Goal: Task Accomplishment & Management: Complete application form

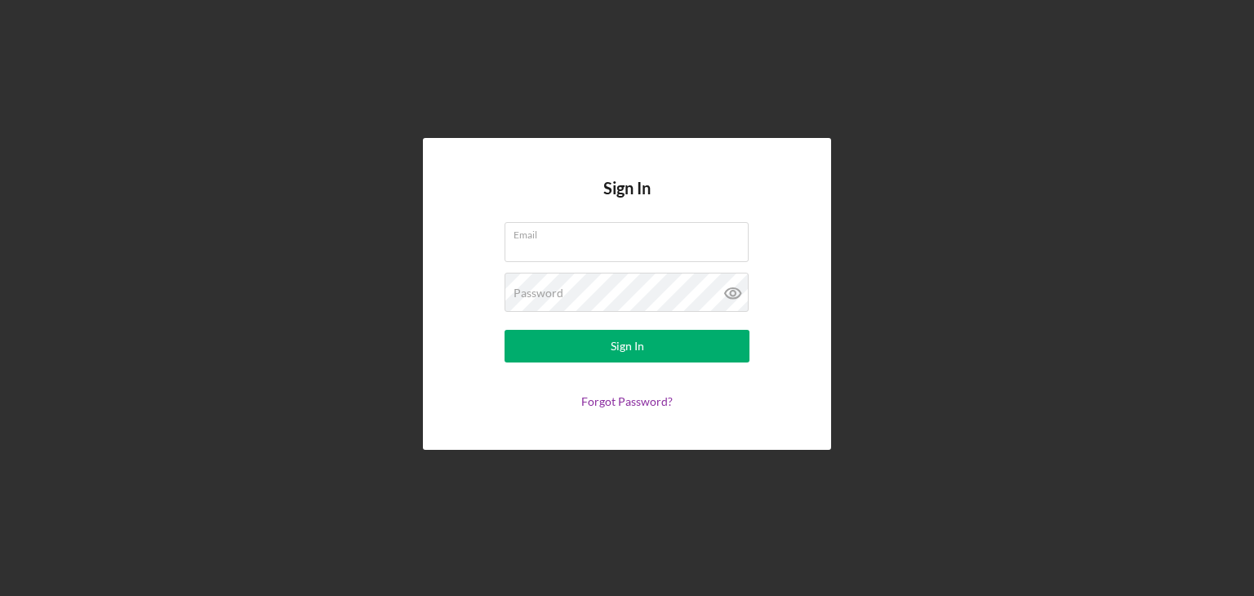
type input "[EMAIL_ADDRESS][DOMAIN_NAME]"
click at [635, 349] on div "Sign In" at bounding box center [627, 346] width 33 height 33
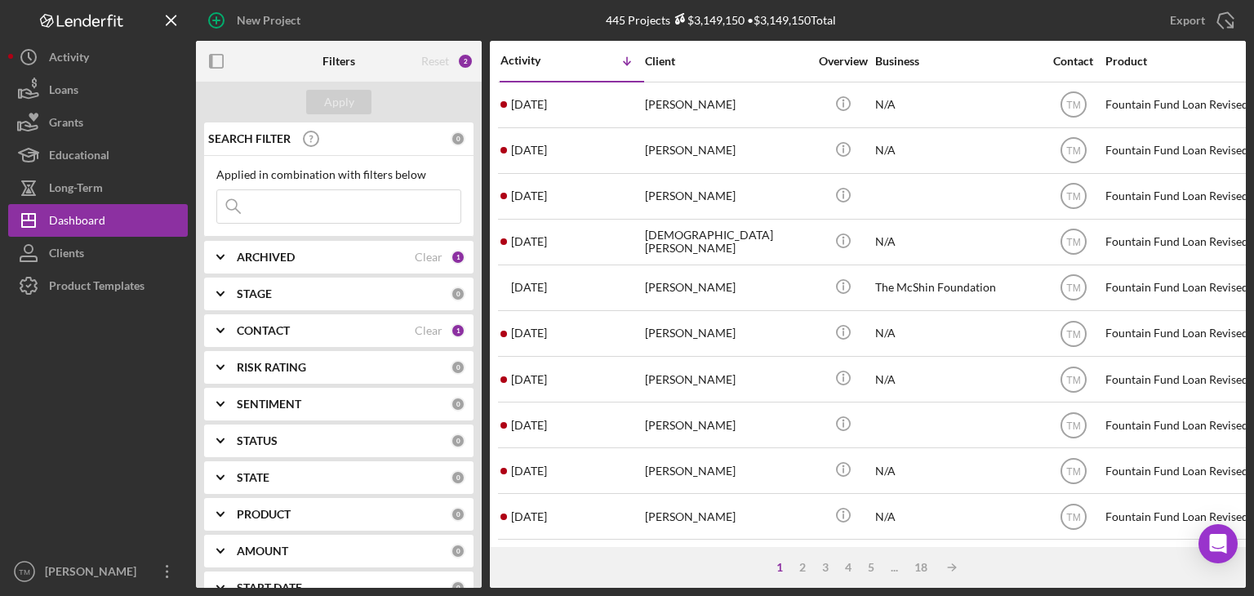
click at [670, 287] on div "[PERSON_NAME]" at bounding box center [726, 287] width 163 height 43
click at [294, 216] on input at bounding box center [338, 206] width 243 height 33
type input "brown"
click at [347, 100] on div "Apply" at bounding box center [339, 102] width 30 height 24
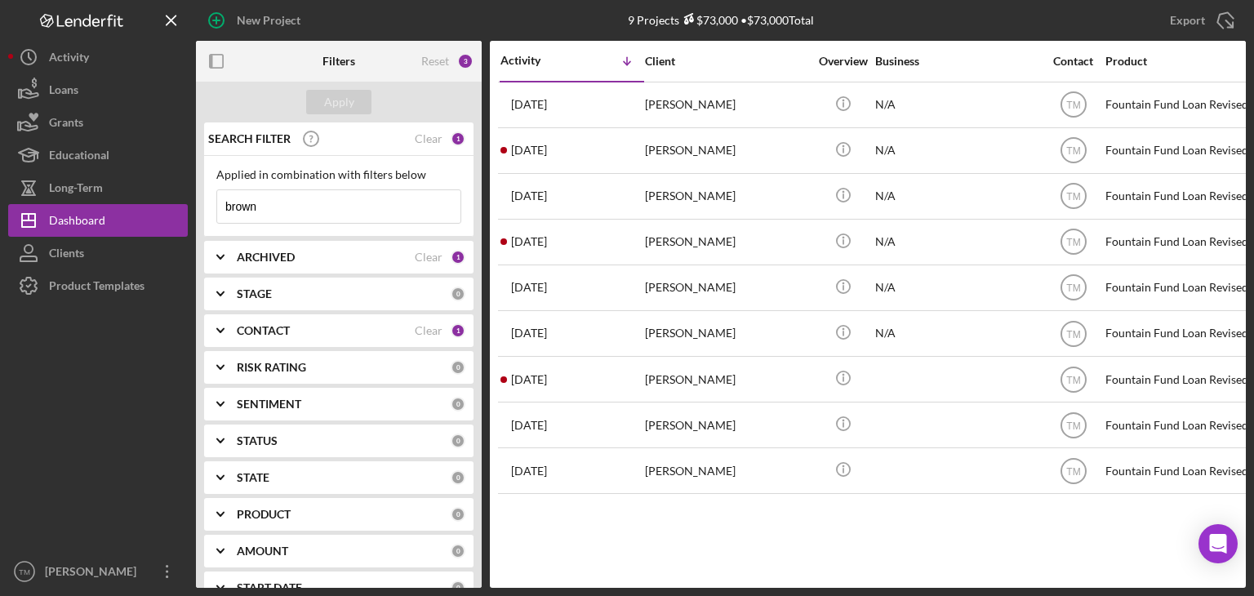
click at [671, 107] on div "[PERSON_NAME]" at bounding box center [726, 104] width 163 height 43
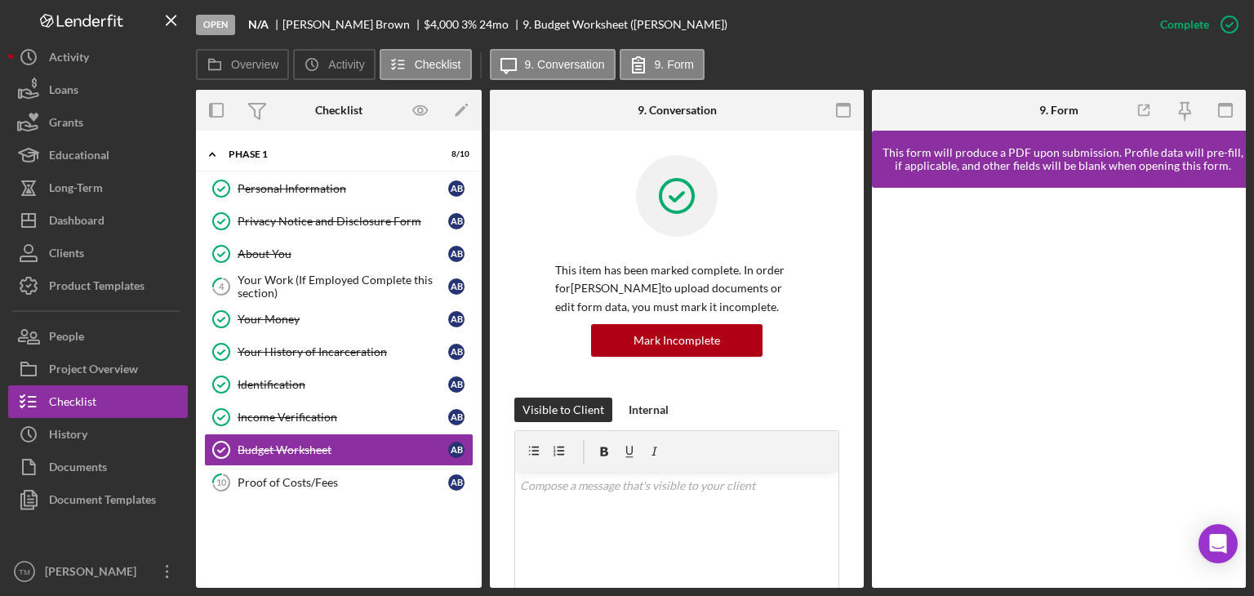
click at [113, 364] on div "Project Overview" at bounding box center [93, 371] width 89 height 37
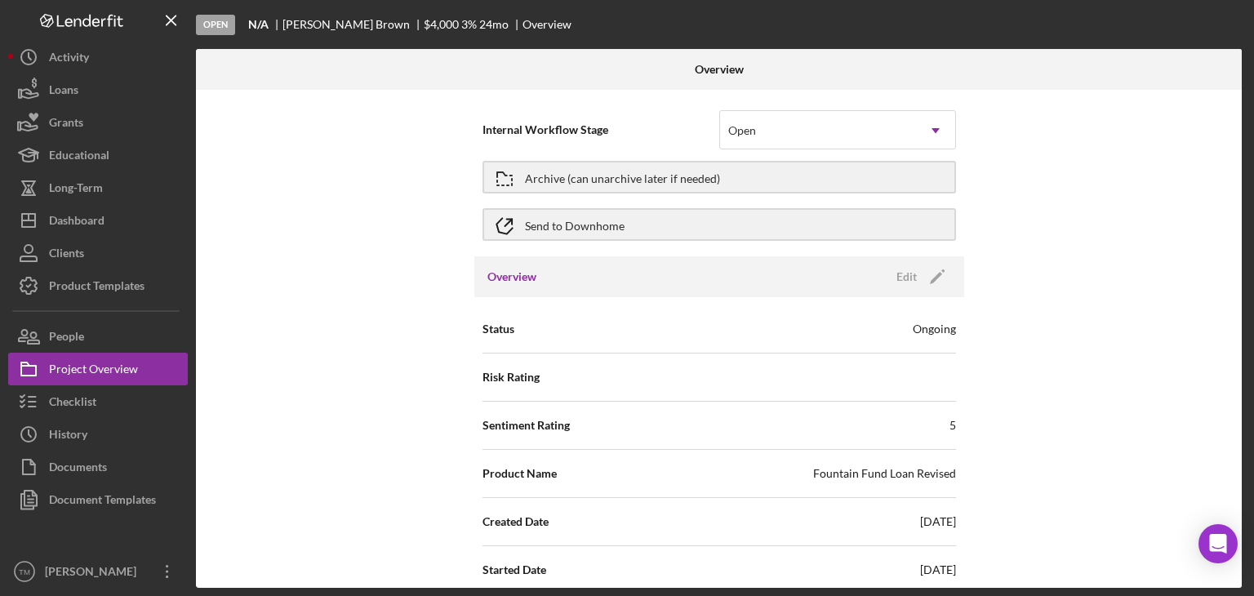
click at [971, 336] on div "Internal Workflow Stage Open Icon/Dropdown Arrow Archive (can unarchive later i…" at bounding box center [719, 339] width 1046 height 498
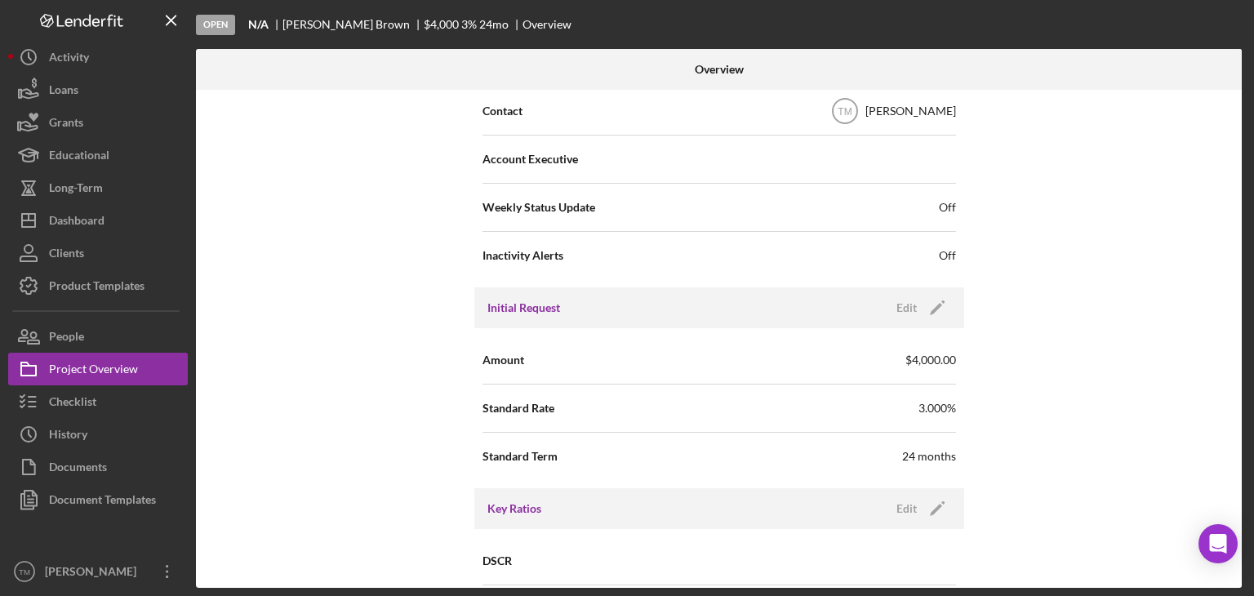
scroll to position [523, 0]
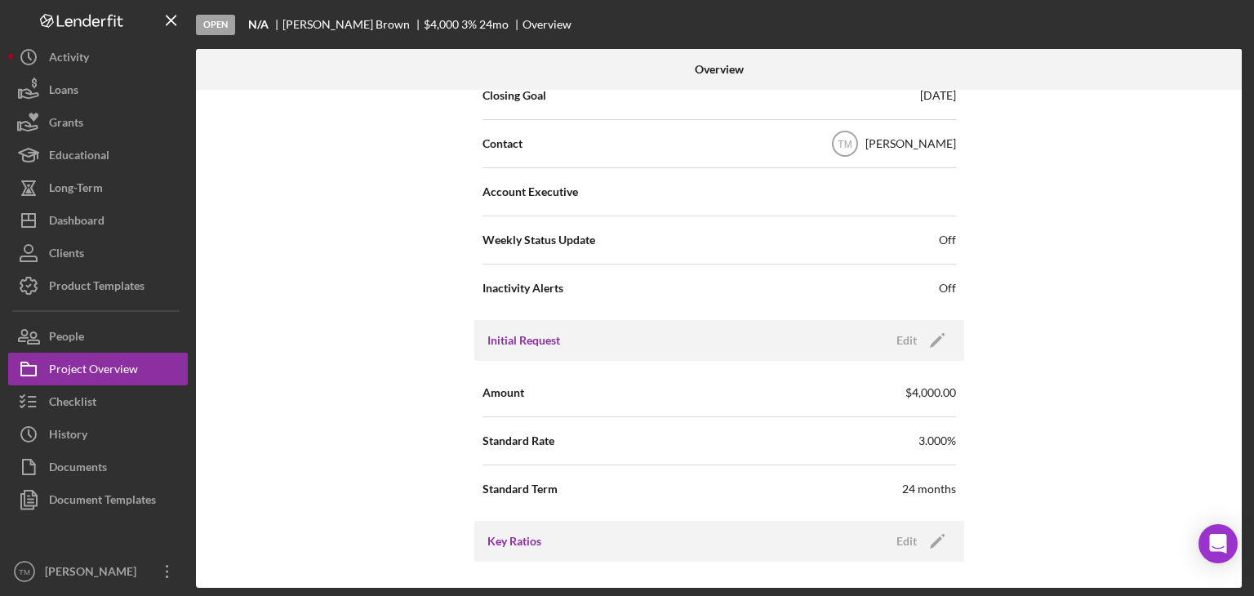
click at [72, 326] on div "People" at bounding box center [66, 338] width 35 height 37
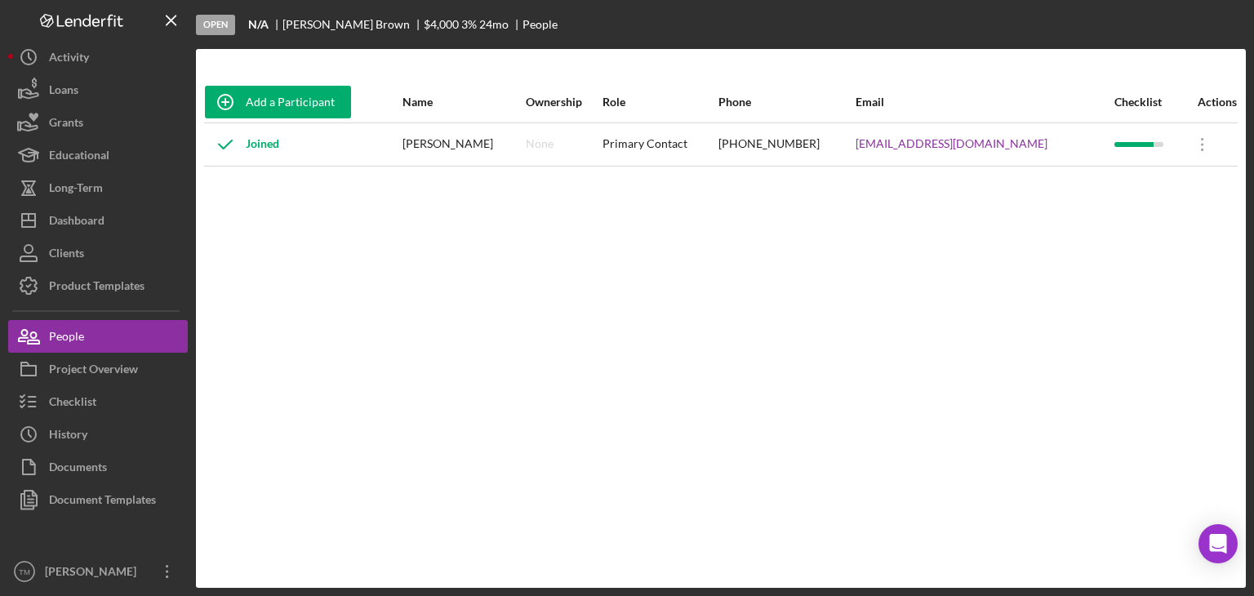
click at [149, 210] on button "Icon/Dashboard Dashboard" at bounding box center [98, 220] width 180 height 33
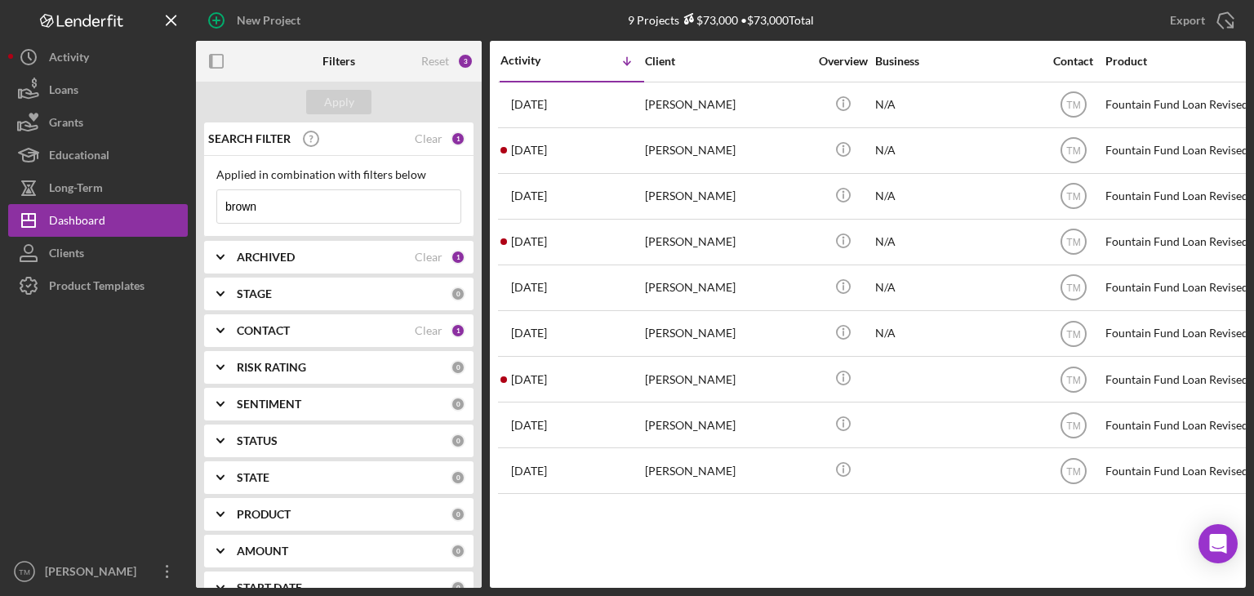
click at [425, 132] on div "Clear" at bounding box center [429, 138] width 28 height 13
click at [350, 98] on div "Apply" at bounding box center [339, 102] width 30 height 24
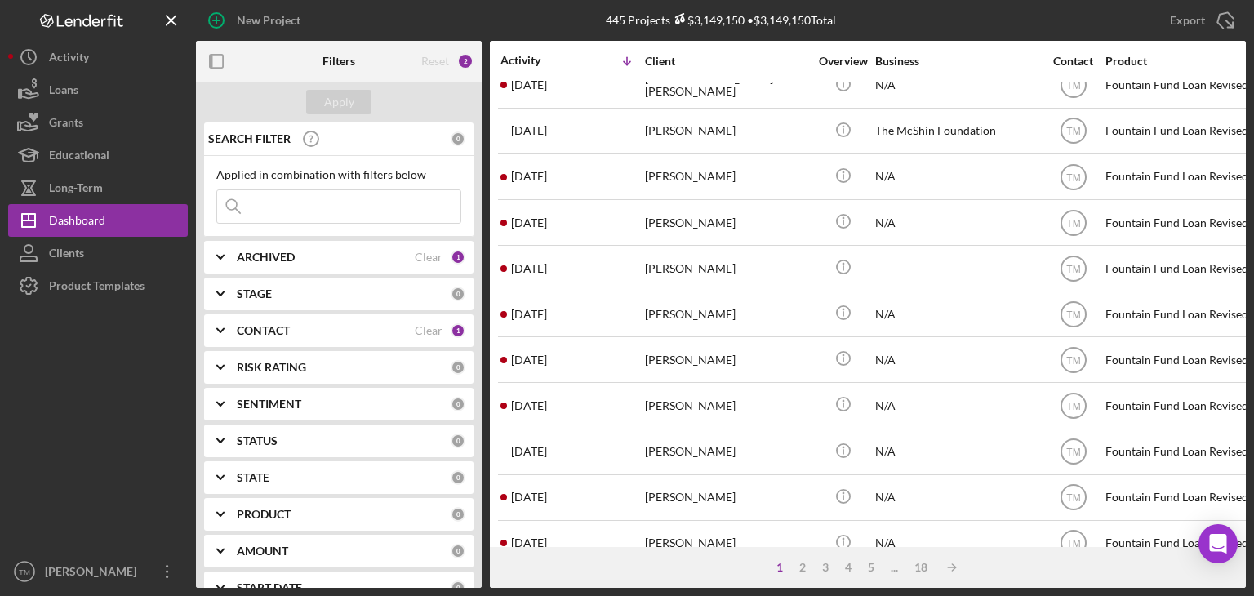
scroll to position [108, 0]
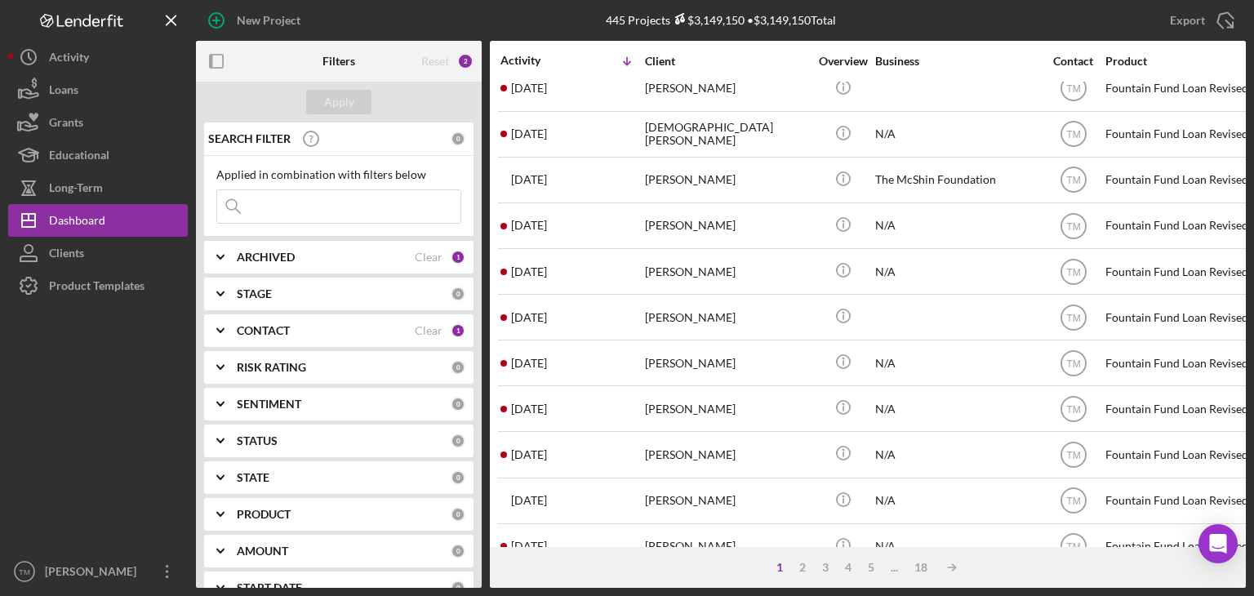
click at [1253, 66] on div "New Project 445 Projects $3,149,150 • $3,149,150 Total brown Export Icon/Export…" at bounding box center [627, 298] width 1254 height 596
click at [1253, 60] on div "New Project 445 Projects $3,149,150 • $3,149,150 Total brown Export Icon/Export…" at bounding box center [627, 298] width 1254 height 596
click at [276, 23] on div "New Project" at bounding box center [269, 20] width 64 height 33
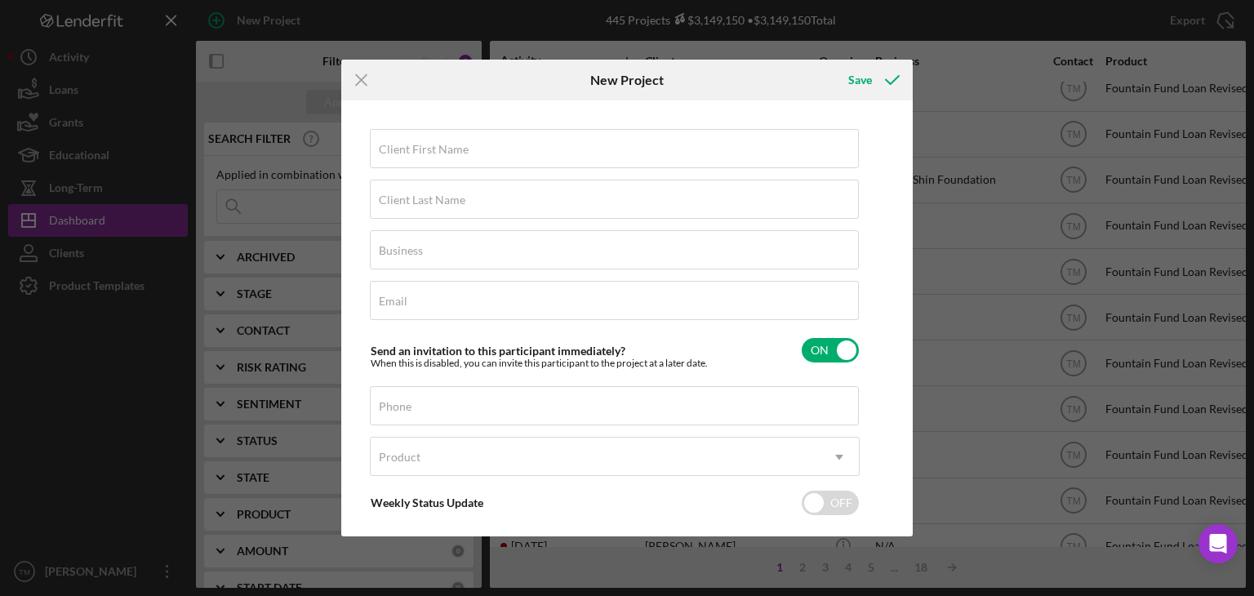
click at [405, 149] on label "Client First Name" at bounding box center [424, 149] width 90 height 13
click at [405, 149] on input "Client First Name" at bounding box center [614, 148] width 489 height 39
click at [406, 149] on input "Client First Name" at bounding box center [614, 148] width 489 height 39
type input "Coty"
click at [391, 209] on input "Client Last Name" at bounding box center [614, 199] width 489 height 39
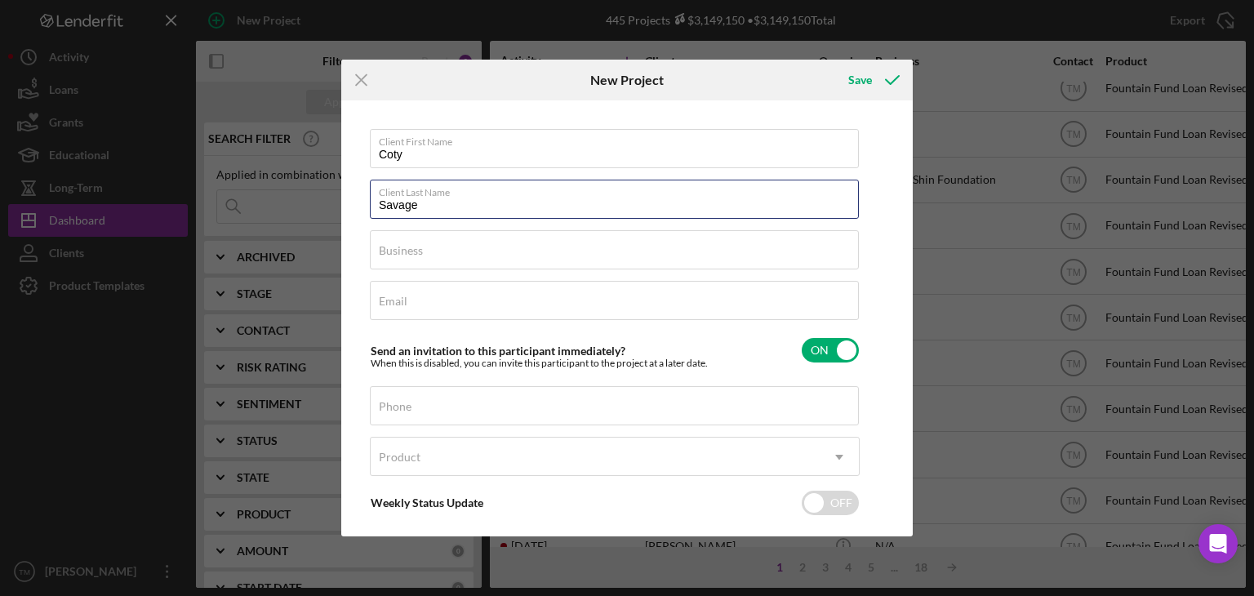
type input "Savage"
click at [398, 252] on label "Business" at bounding box center [401, 250] width 44 height 13
click at [398, 252] on input "Business" at bounding box center [614, 249] width 489 height 39
type input "N/A"
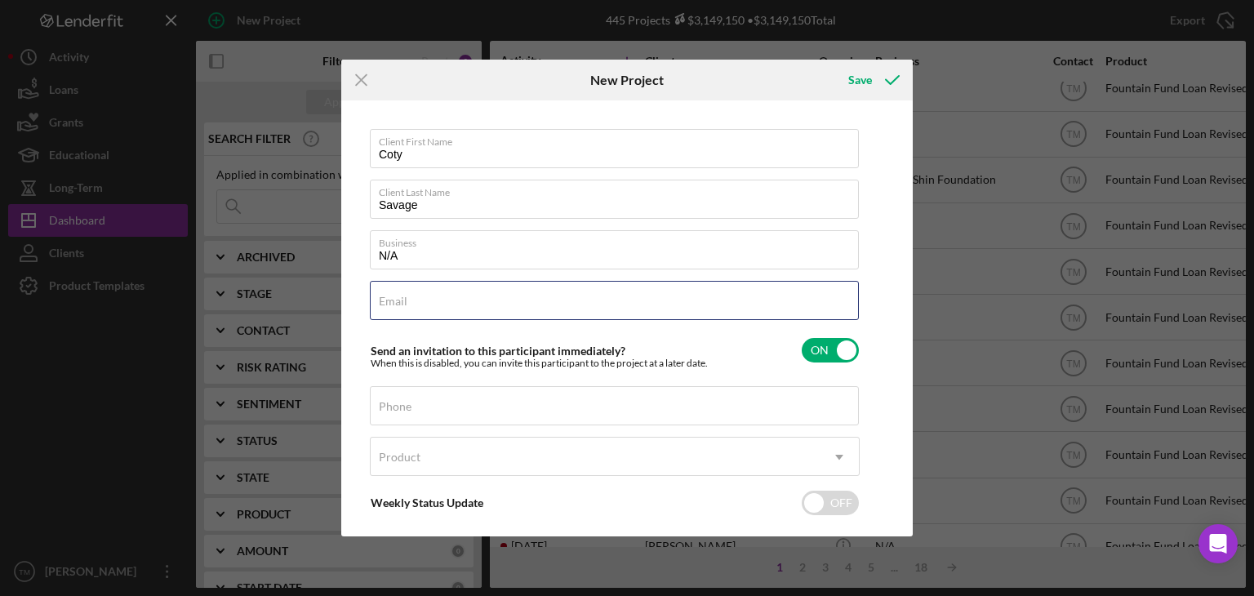
click at [412, 314] on input "Email" at bounding box center [614, 300] width 489 height 39
type input "[EMAIL_ADDRESS][DOMAIN_NAME]"
click at [408, 419] on input "Phone" at bounding box center [614, 405] width 489 height 39
type input "[PHONE_NUMBER]"
click at [395, 462] on div "Product" at bounding box center [400, 457] width 42 height 13
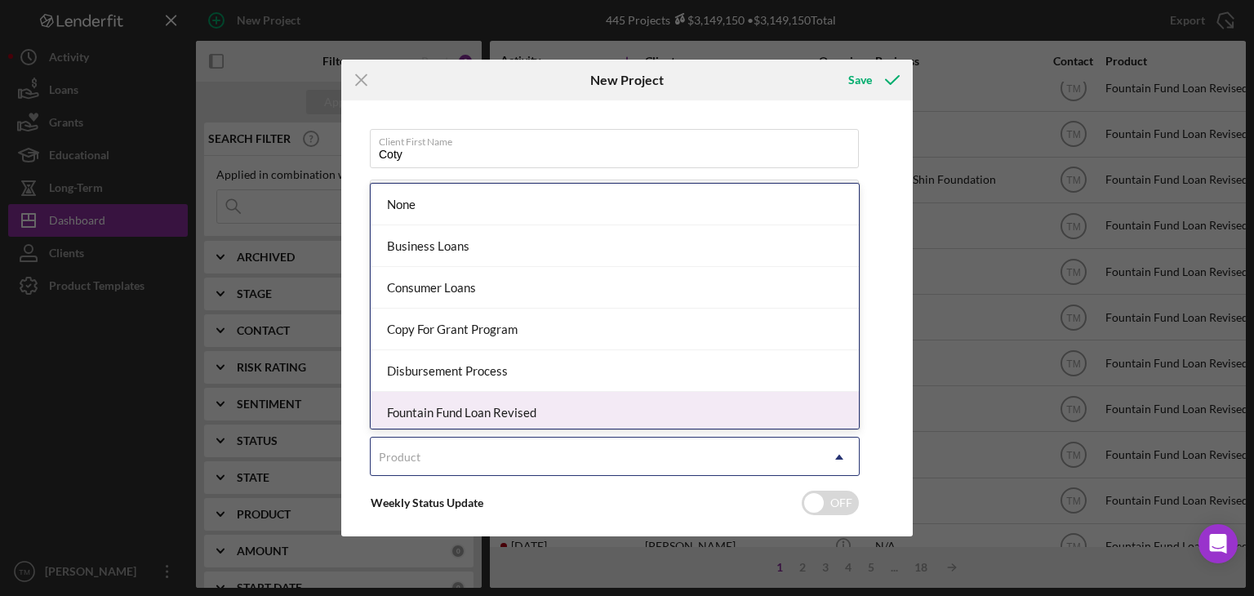
click at [451, 406] on div "Fountain Fund Loan Revised" at bounding box center [615, 413] width 488 height 42
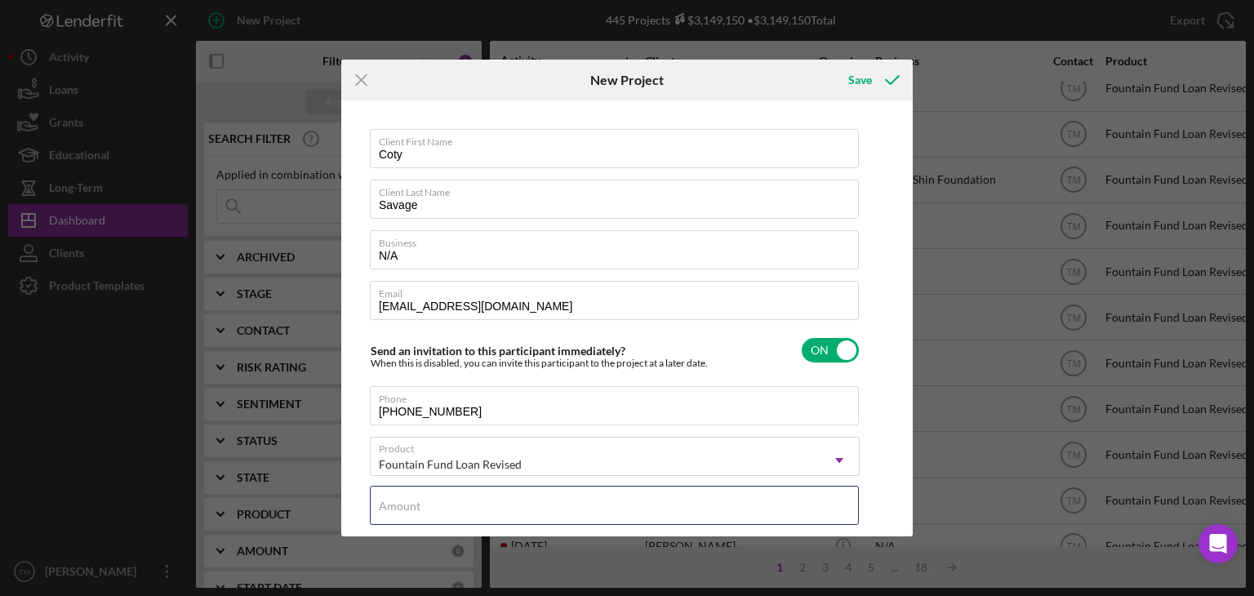
click at [409, 496] on div "Amount" at bounding box center [615, 506] width 490 height 41
type input "$1,000"
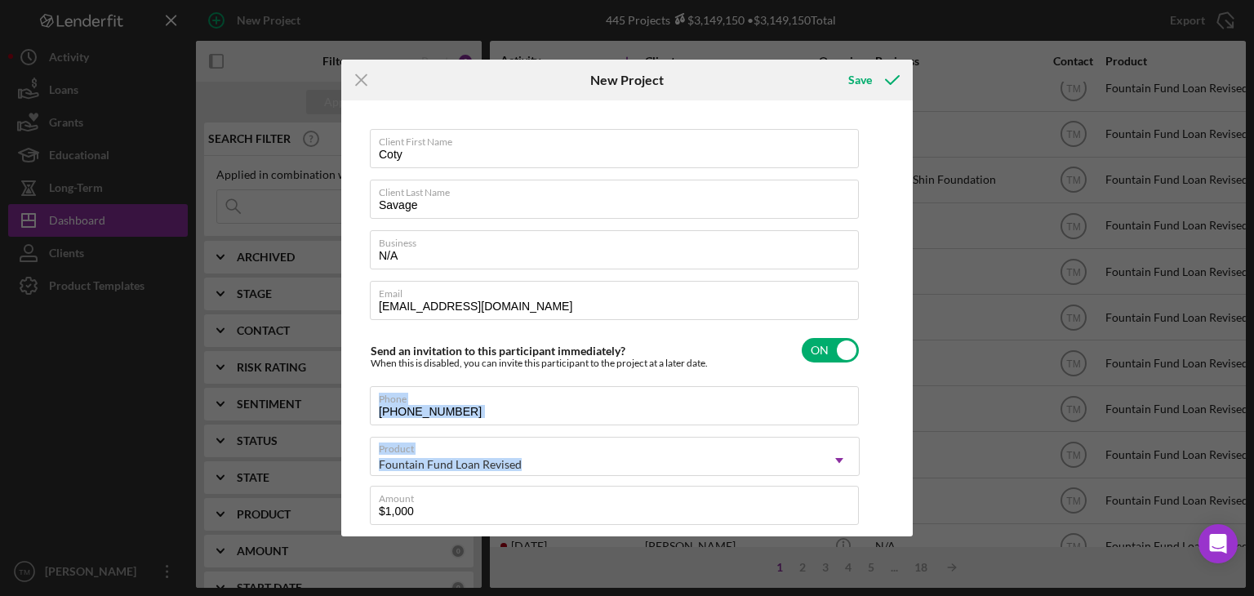
drag, startPoint x: 903, startPoint y: 349, endPoint x: 901, endPoint y: 465, distance: 116.0
click at [901, 465] on div "Client First Name [PERSON_NAME] Client Last Name [PERSON_NAME] Business N/A Ema…" at bounding box center [626, 319] width 563 height 428
click at [875, 409] on div "Client First Name [PERSON_NAME] Client Last Name [PERSON_NAME] Business N/A Ema…" at bounding box center [626, 319] width 563 height 428
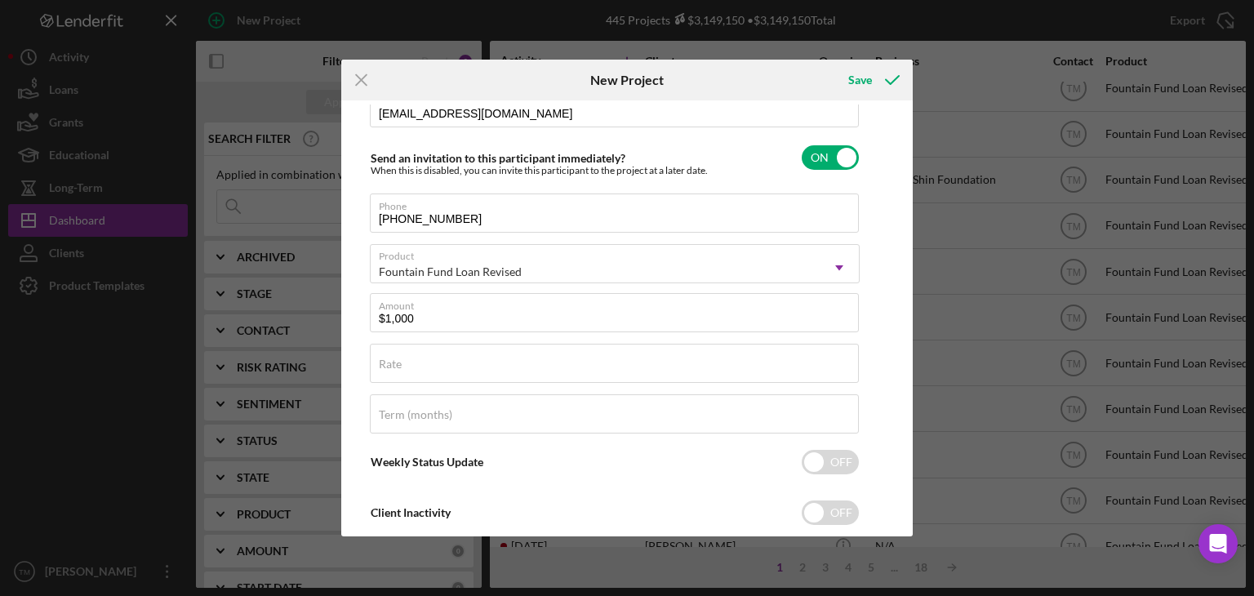
scroll to position [194, 0]
click at [394, 359] on label "Rate" at bounding box center [390, 363] width 23 height 13
click at [394, 359] on input "Rate" at bounding box center [614, 362] width 489 height 39
type input "3.000%"
click at [392, 416] on label "Term (months)" at bounding box center [415, 413] width 73 height 13
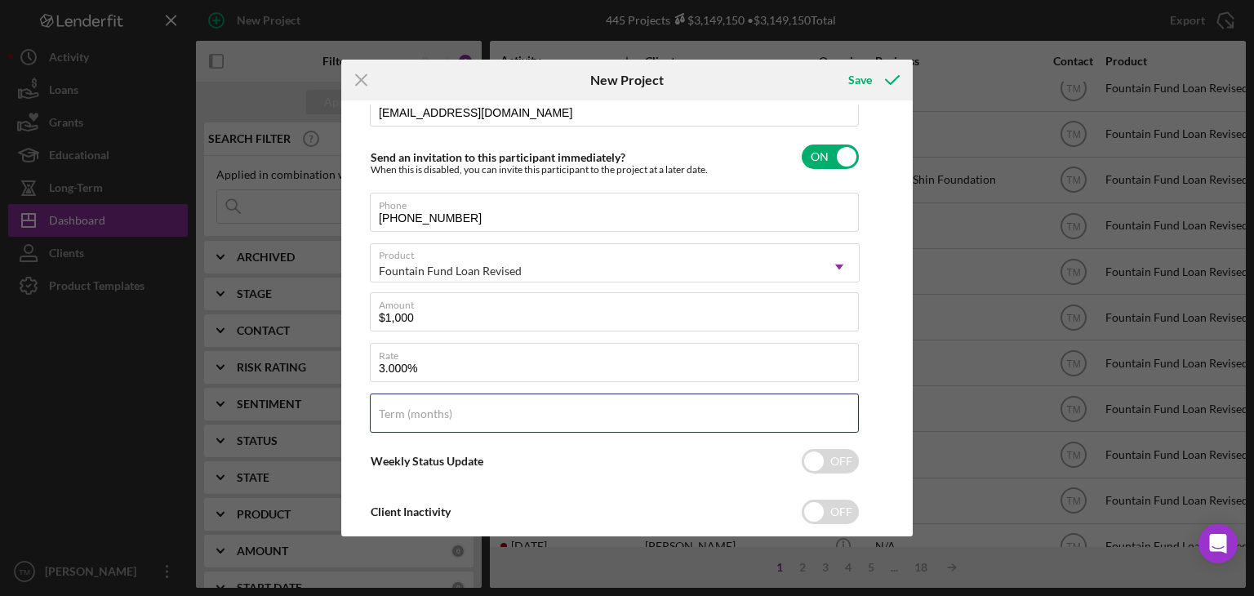
click at [392, 416] on input "Term (months)" at bounding box center [614, 413] width 489 height 39
type input "12"
click at [892, 77] on icon "submit" at bounding box center [892, 80] width 41 height 41
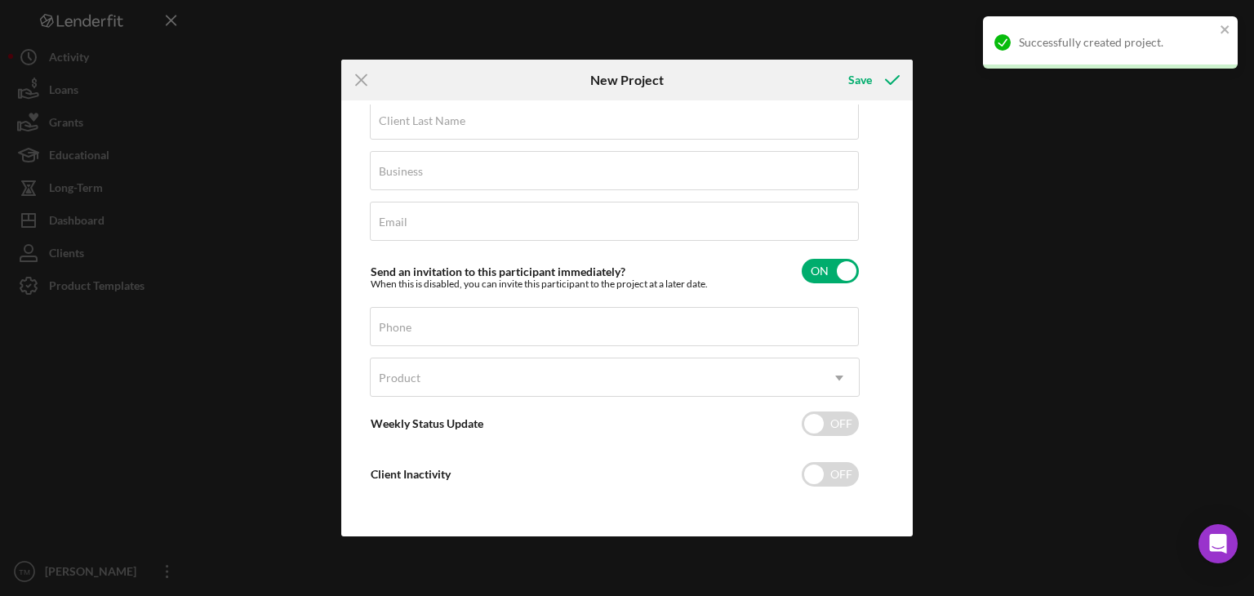
scroll to position [78, 0]
